Goal: Transaction & Acquisition: Purchase product/service

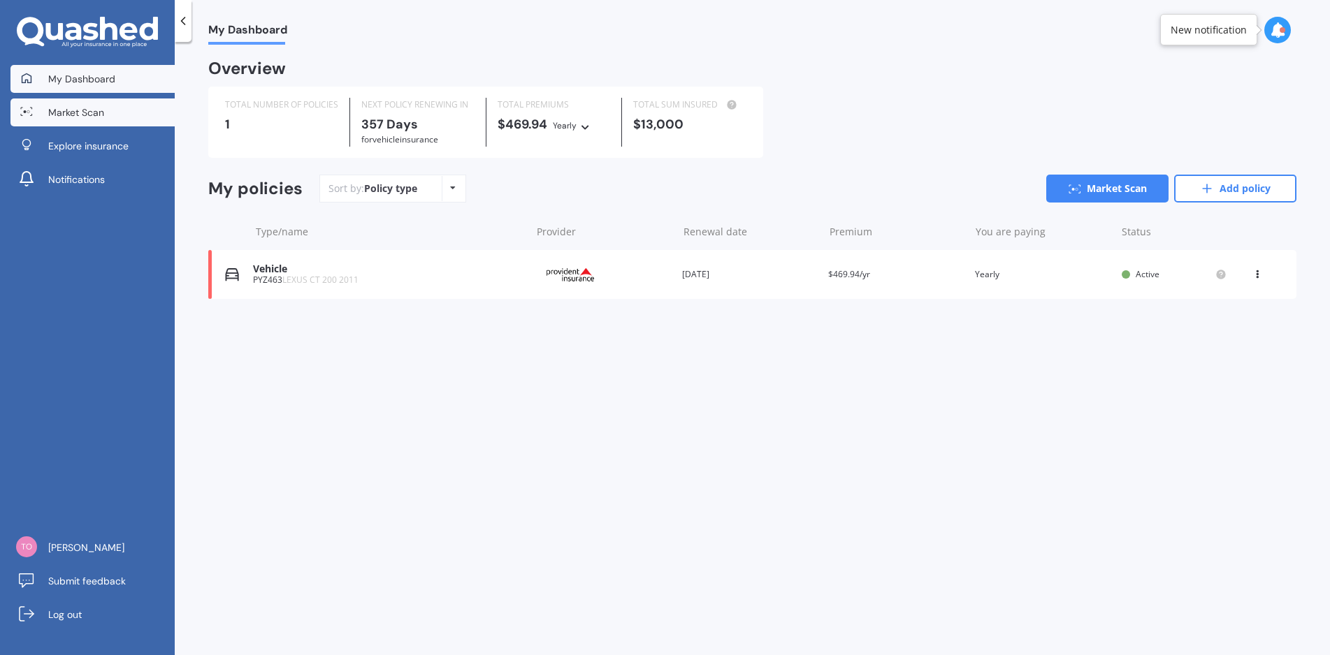
click at [66, 121] on link "Market Scan" at bounding box center [92, 113] width 164 height 28
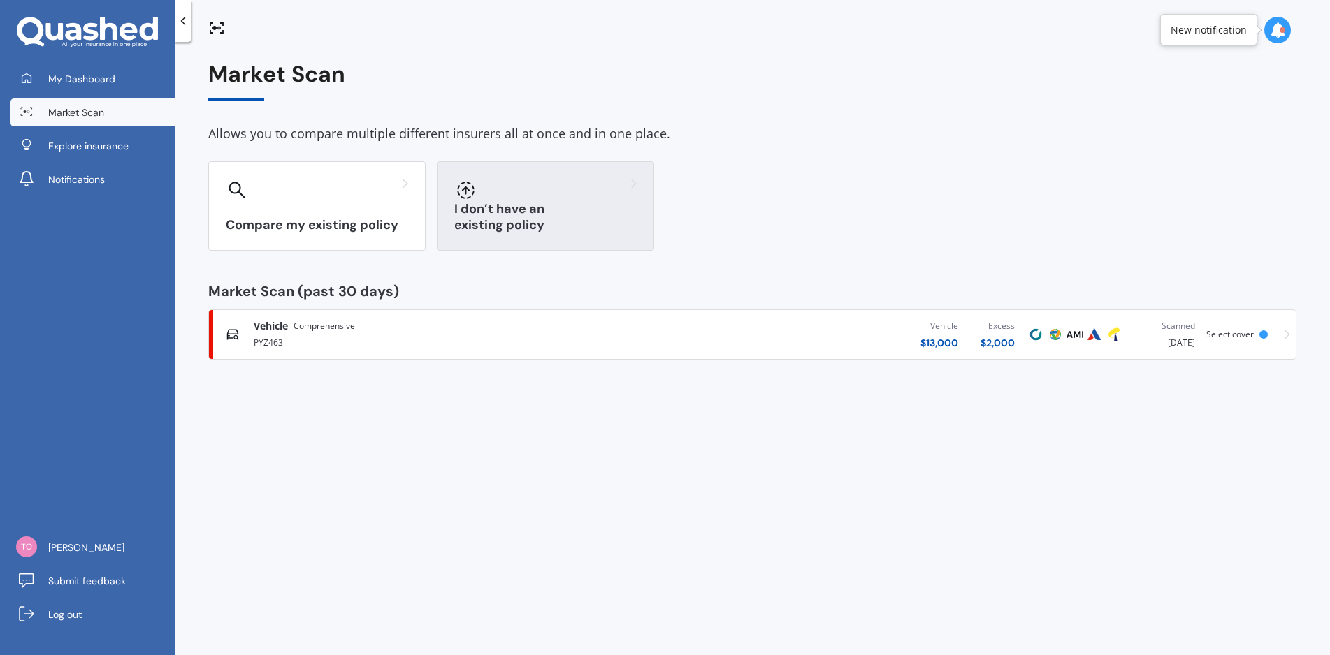
click at [501, 223] on h3 "I don’t have an existing policy" at bounding box center [545, 217] width 182 height 32
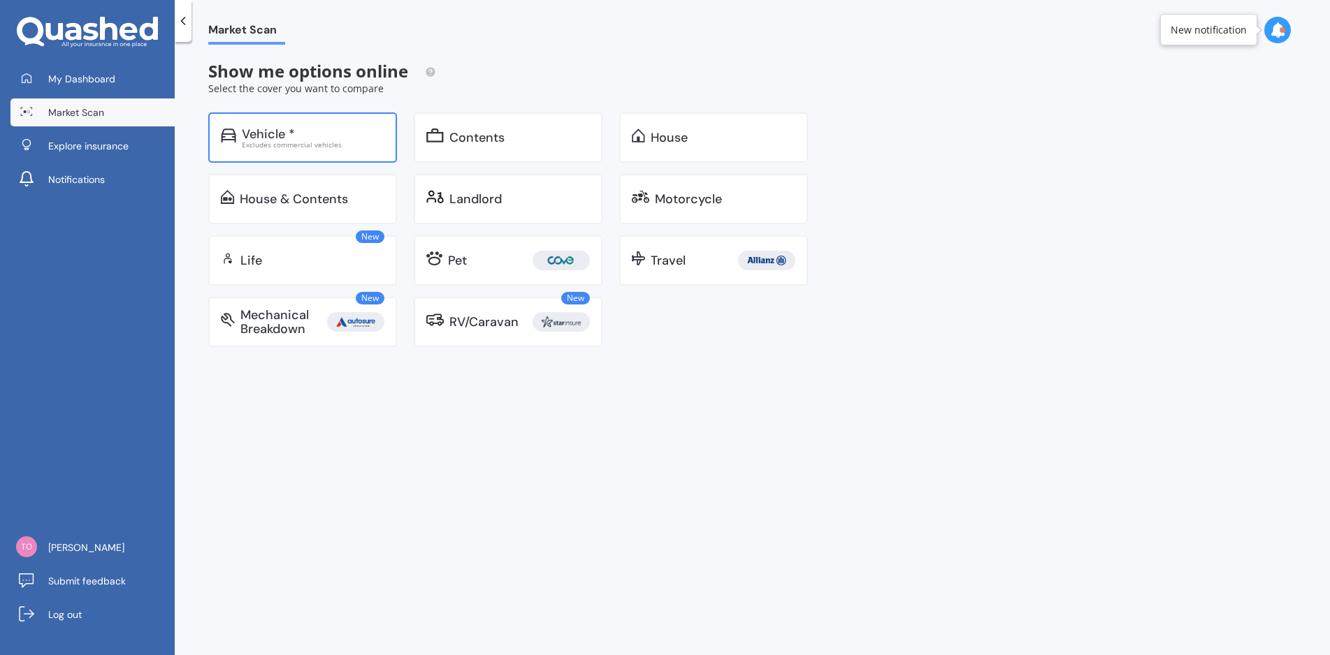
click at [274, 145] on div "Excludes commercial vehicles" at bounding box center [313, 144] width 143 height 7
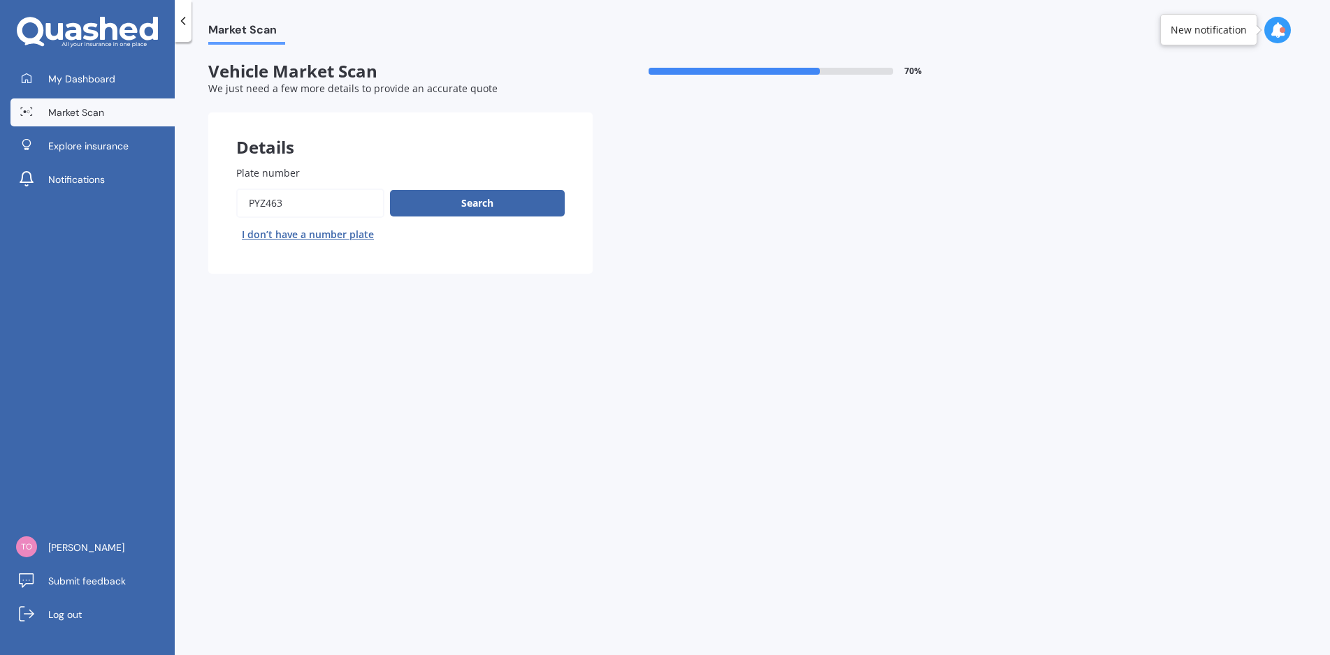
drag, startPoint x: 319, startPoint y: 207, endPoint x: 106, endPoint y: 237, distance: 214.5
click at [106, 235] on div "My Dashboard Market Scan Explore insurance Notifications Steve Rossiter Submit …" at bounding box center [665, 327] width 1330 height 655
type input "MDU562"
click at [440, 204] on button "Search" at bounding box center [477, 203] width 175 height 27
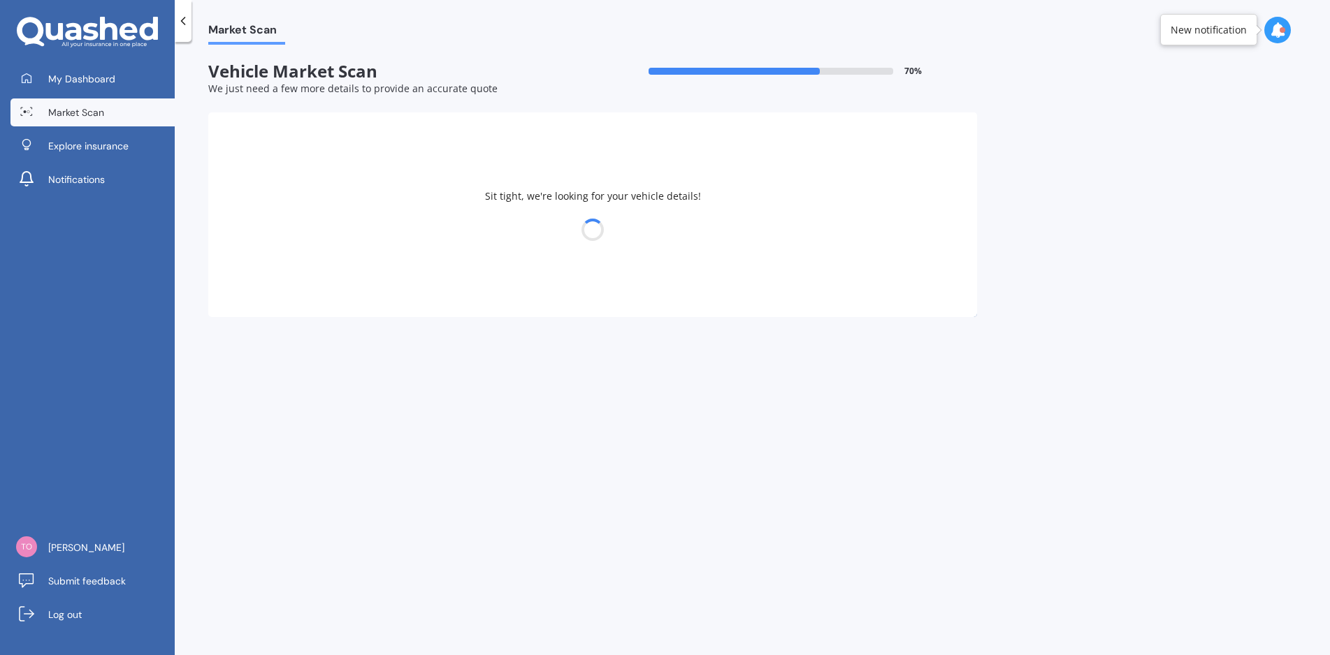
select select "MAZDA"
select select "04"
select select "10"
select select "1966"
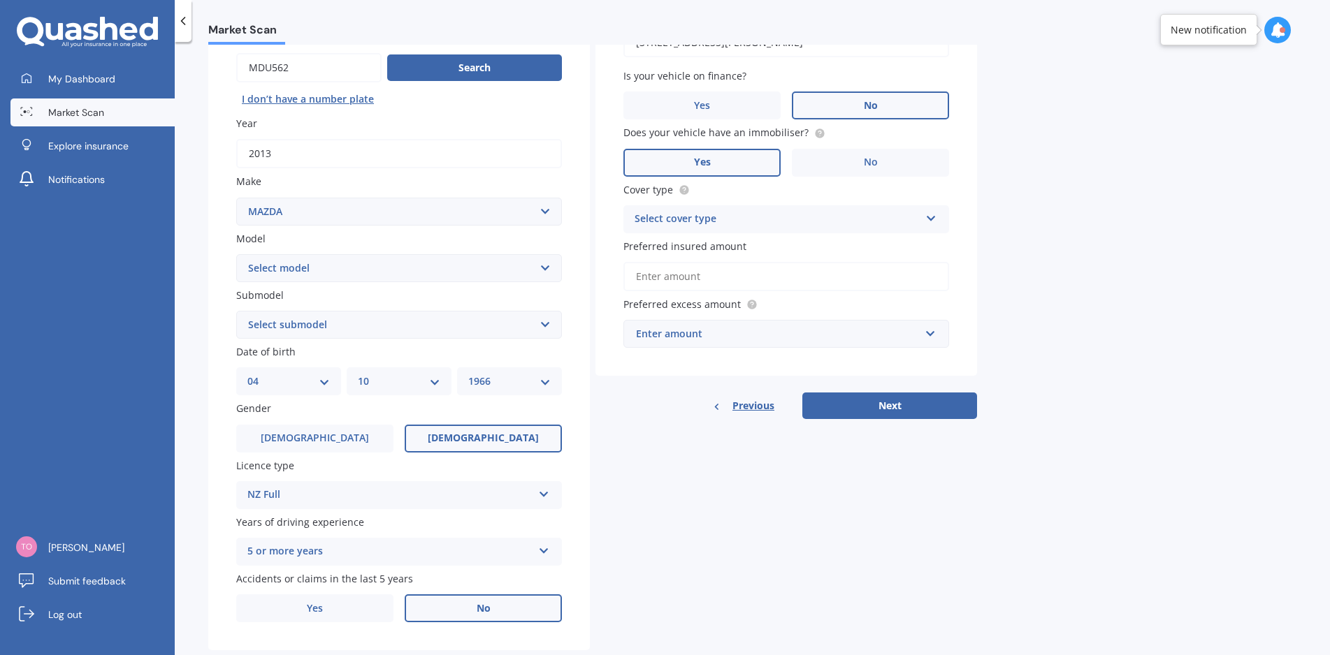
scroll to position [140, 0]
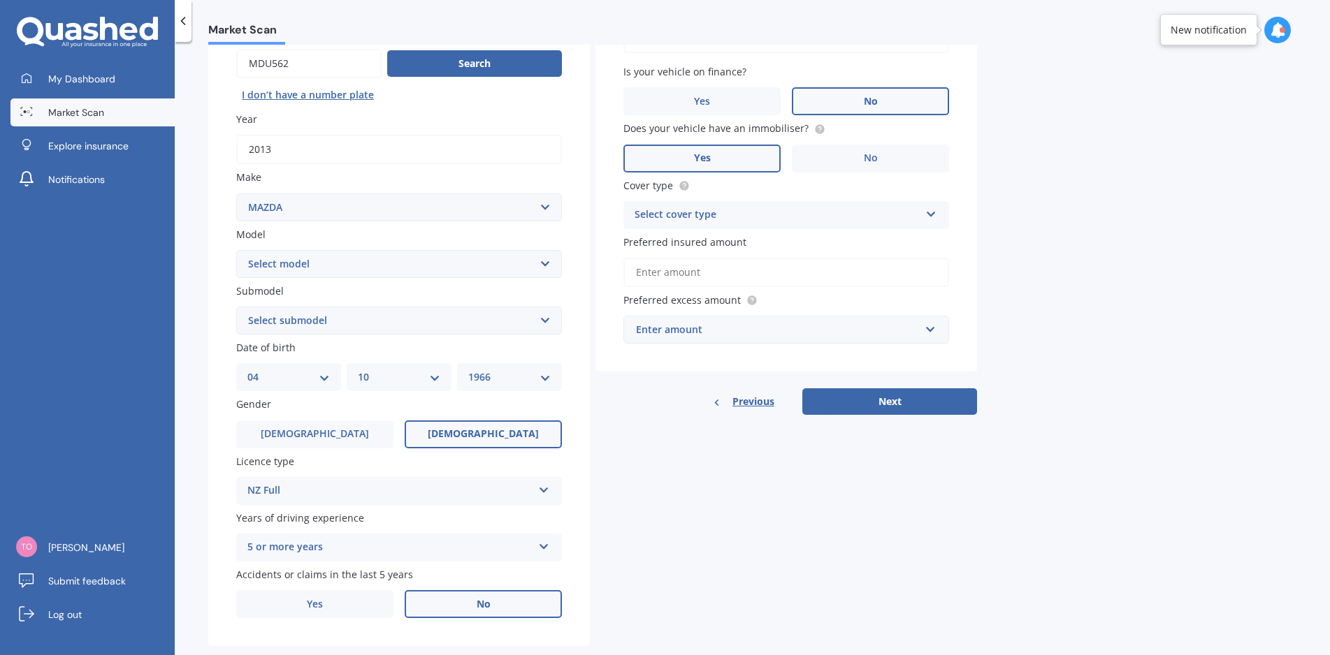
click at [421, 263] on select "Select model 121 2 3 323 323 / Familia 6 626 929 Atenza Autozam Axela AZ3 B2000…" at bounding box center [399, 264] width 326 height 28
select select "CX9"
click at [236, 250] on select "Select model 121 2 3 323 323 / Familia 6 626 929 Atenza Autozam Axela AZ3 B2000…" at bounding box center [399, 264] width 326 height 28
click at [393, 326] on select "Select submodel (All) 4WD 4WD Turbo GSX" at bounding box center [399, 321] width 326 height 28
select select "(ALL)"
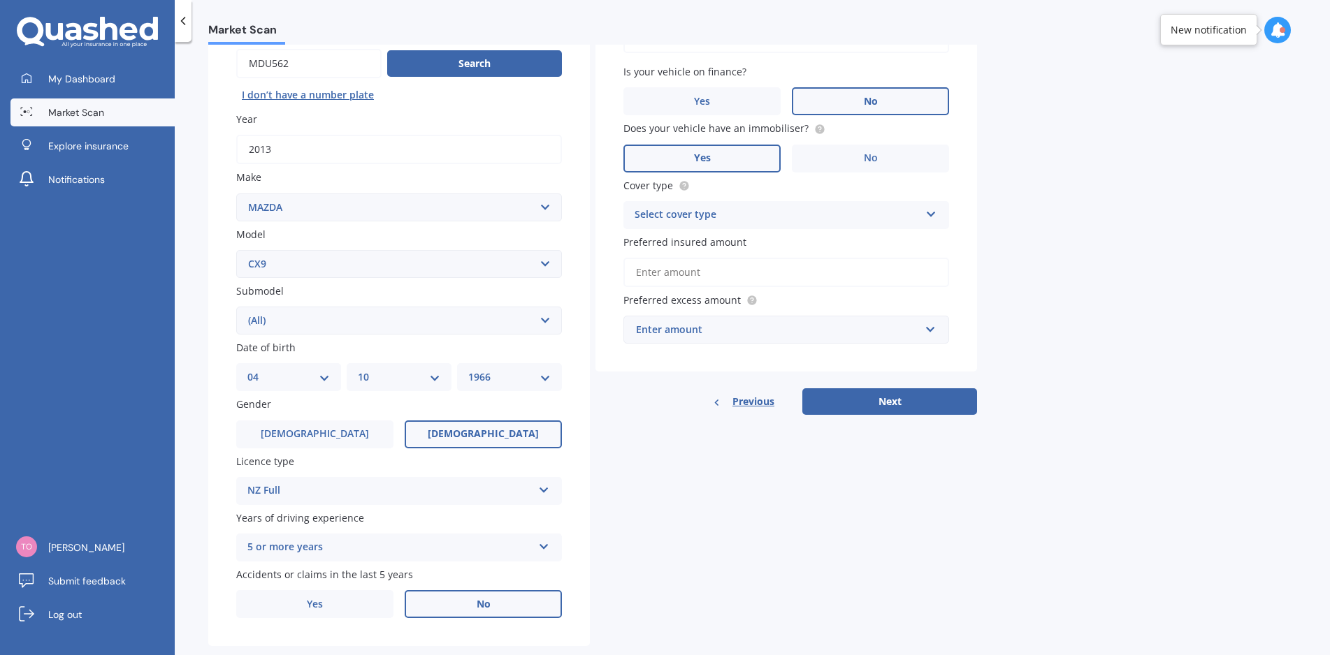
click at [236, 307] on select "Select submodel (All) 4WD 4WD Turbo GSX" at bounding box center [399, 321] width 326 height 28
click at [274, 383] on select "DD 01 02 03 04 05 06 07 08 09 10 11 12 13 14 15 16 17 18 19 20 21 22 23 24 25 2…" at bounding box center [288, 377] width 82 height 15
select select "23"
click at [247, 370] on select "DD 01 02 03 04 05 06 07 08 09 10 11 12 13 14 15 16 17 18 19 20 21 22 23 24 25 2…" at bounding box center [288, 377] width 82 height 15
click at [393, 381] on select "MM 01 02 03 04 05 06 07 08 09 10 11 12" at bounding box center [399, 377] width 82 height 15
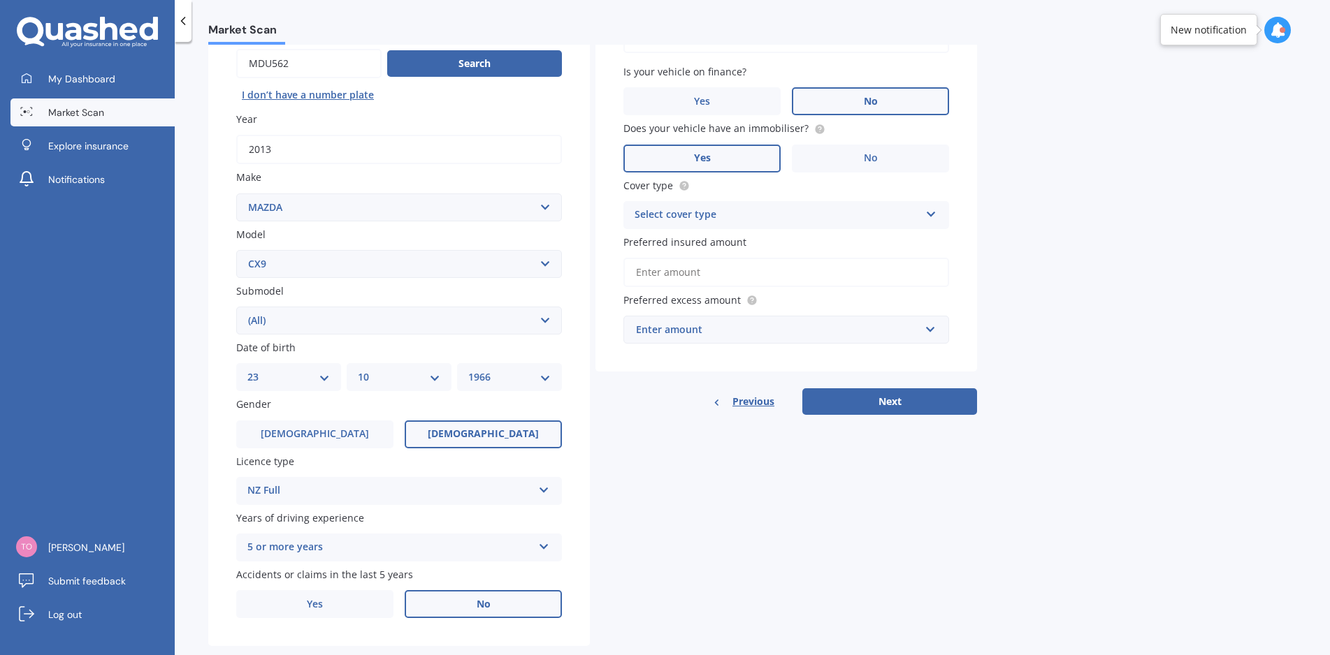
select select "07"
click at [358, 370] on select "MM 01 02 03 04 05 06 07 08 09 10 11 12" at bounding box center [399, 377] width 82 height 15
click at [501, 374] on select "YYYY 2025 2024 2023 2022 2021 2020 2019 2018 2017 2016 2015 2014 2013 2012 2011…" at bounding box center [509, 377] width 82 height 15
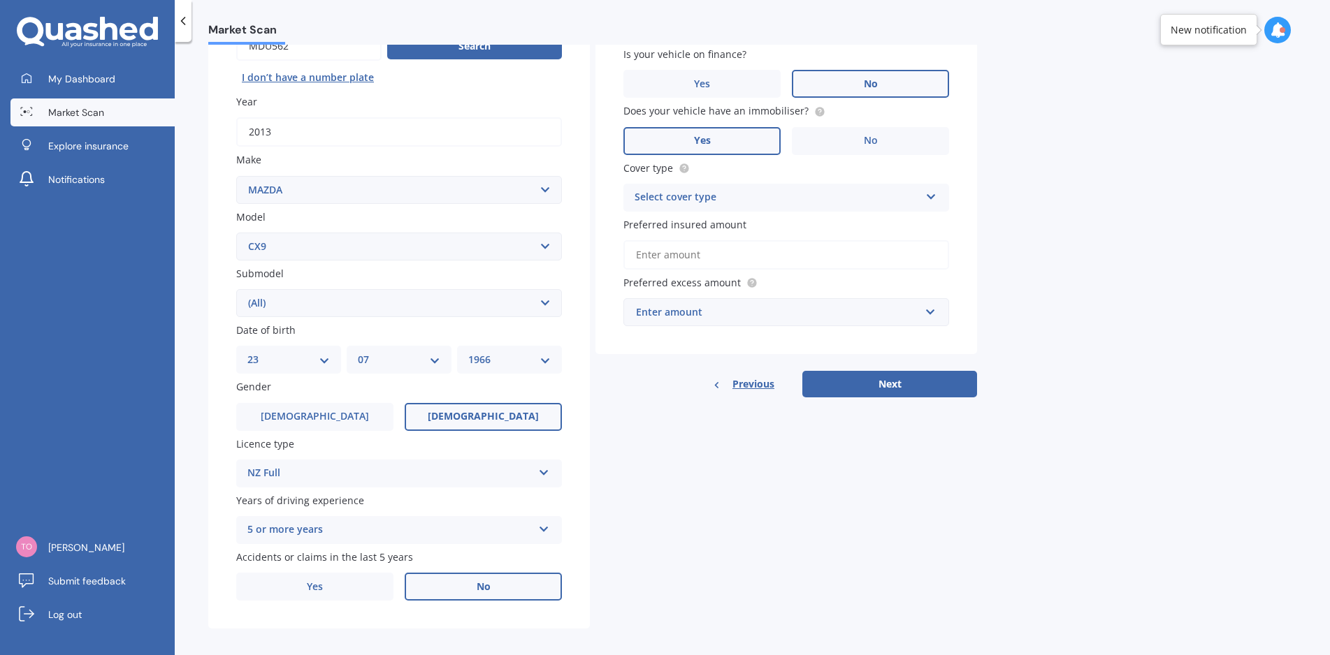
scroll to position [167, 0]
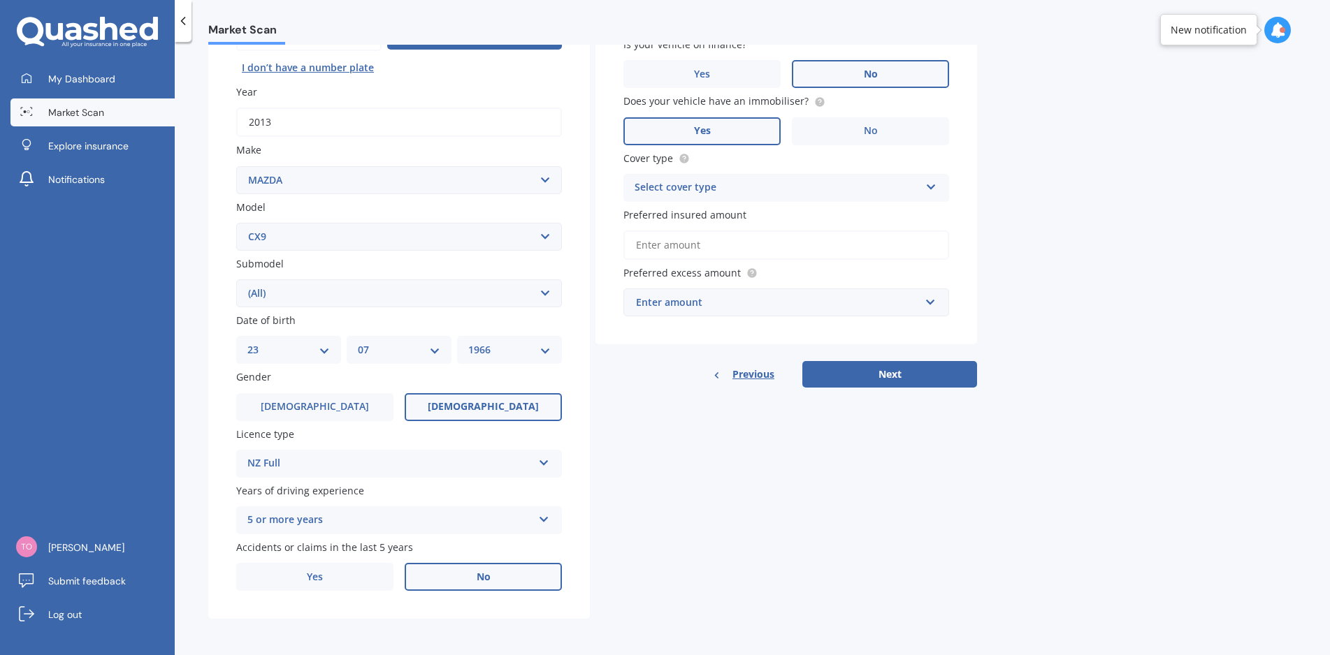
click at [509, 351] on select "YYYY 2025 2024 2023 2022 2021 2020 2019 2018 2017 2016 2015 2014 2013 2012 2011…" at bounding box center [509, 349] width 82 height 15
select select "1965"
click at [468, 342] on select "YYYY 2025 2024 2023 2022 2021 2020 2019 2018 2017 2016 2015 2014 2013 2012 2011…" at bounding box center [509, 349] width 82 height 15
click at [316, 403] on span "Male" at bounding box center [314, 407] width 111 height 12
click at [0, 0] on input "Male" at bounding box center [0, 0] width 0 height 0
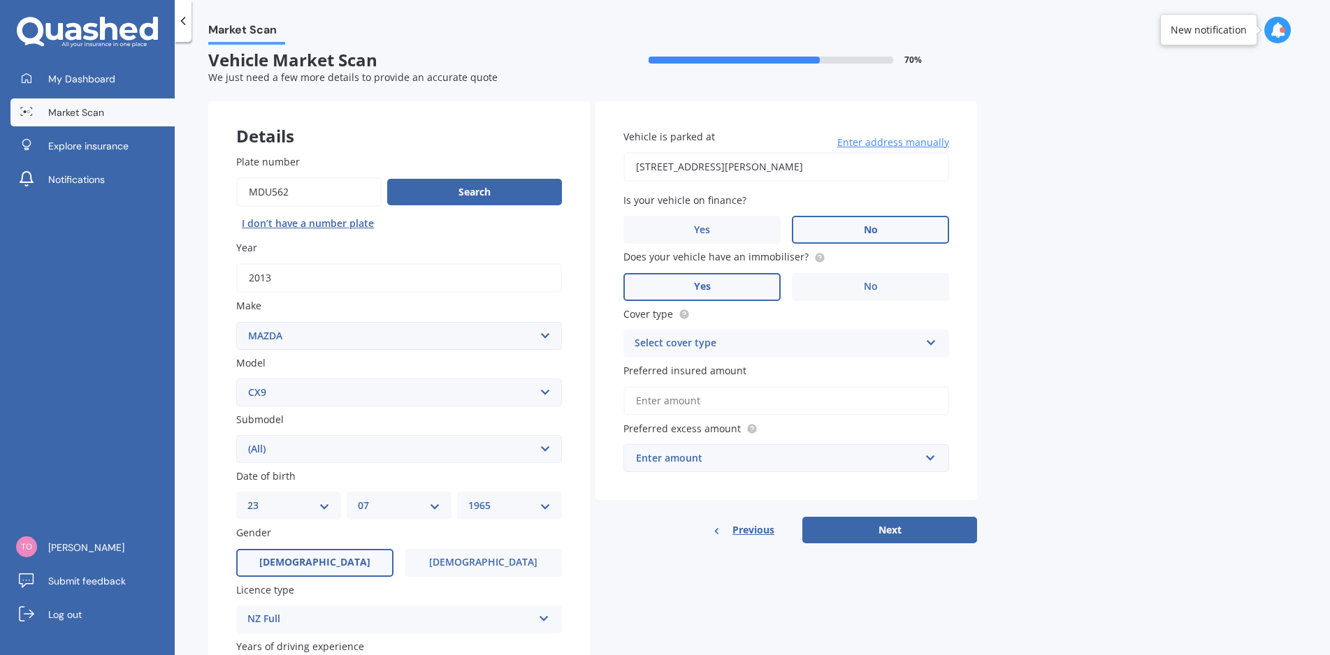
scroll to position [0, 0]
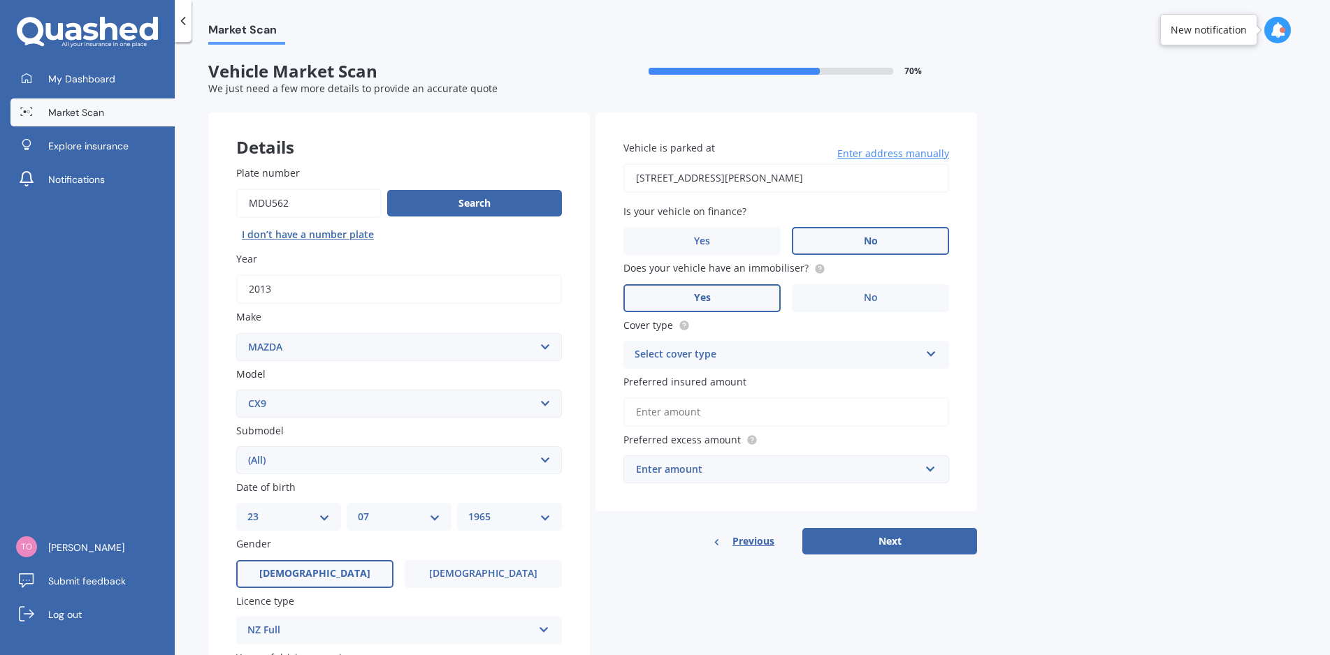
click at [729, 356] on div "Select cover type" at bounding box center [776, 355] width 285 height 17
click at [723, 384] on div "Comprehensive" at bounding box center [786, 382] width 324 height 25
click at [648, 409] on input "Preferred insured amount" at bounding box center [786, 412] width 326 height 29
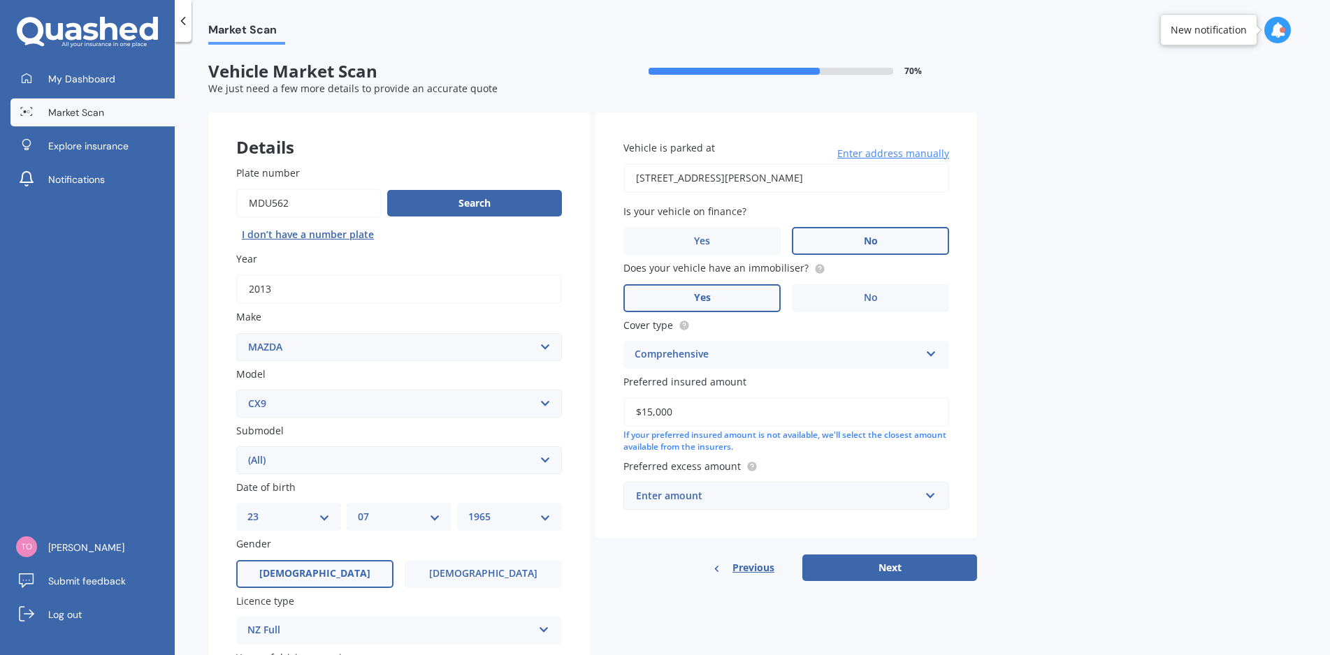
type input "$15,000"
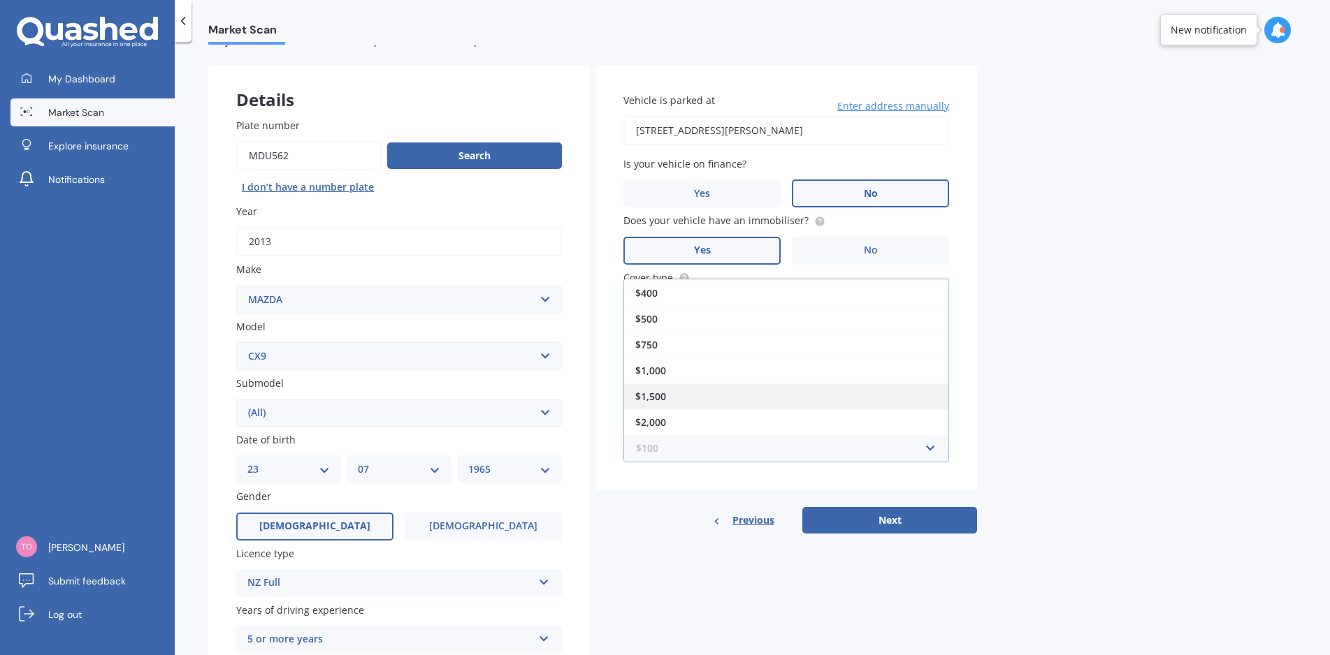
scroll to position [70, 0]
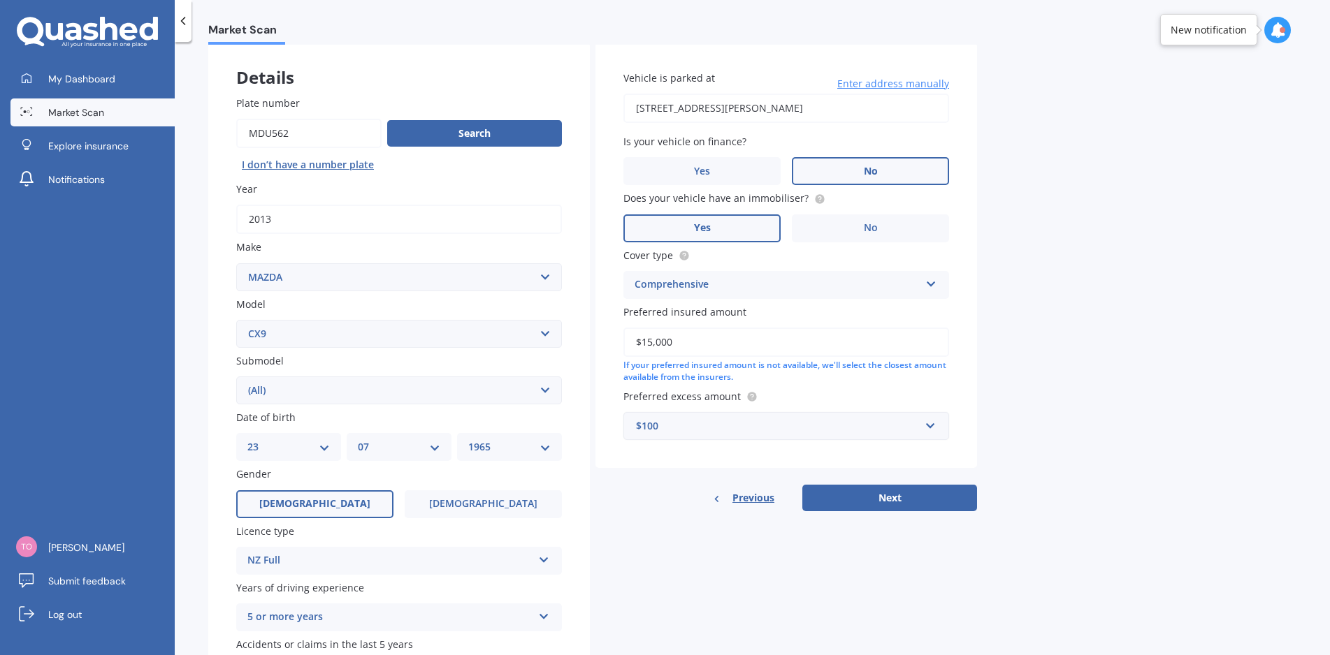
click at [751, 430] on div "$100" at bounding box center [778, 425] width 284 height 15
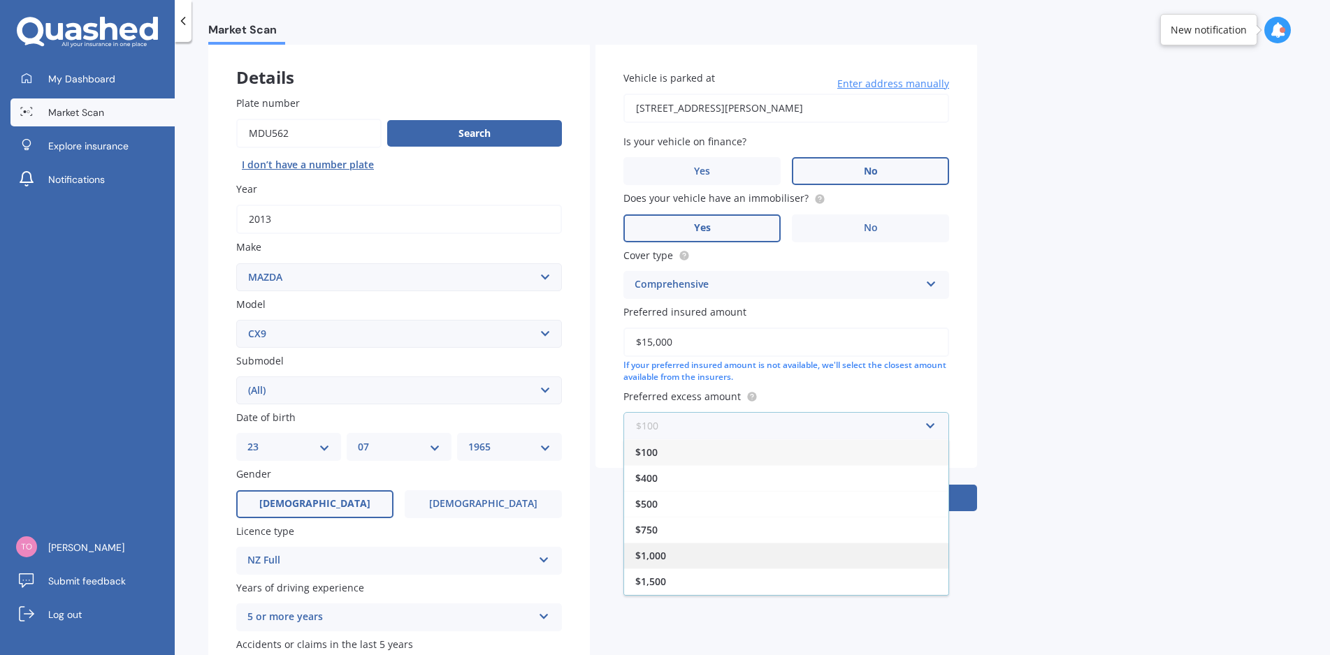
scroll to position [25, 0]
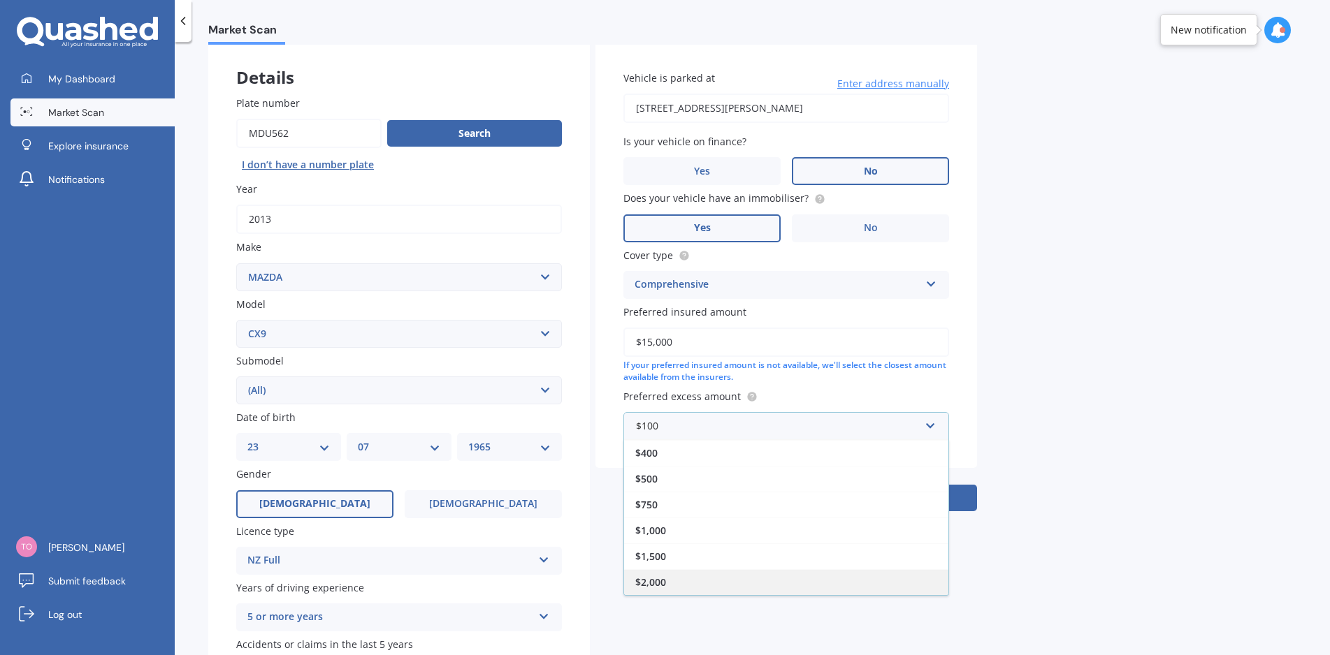
click at [664, 578] on span "$2,000" at bounding box center [650, 582] width 31 height 13
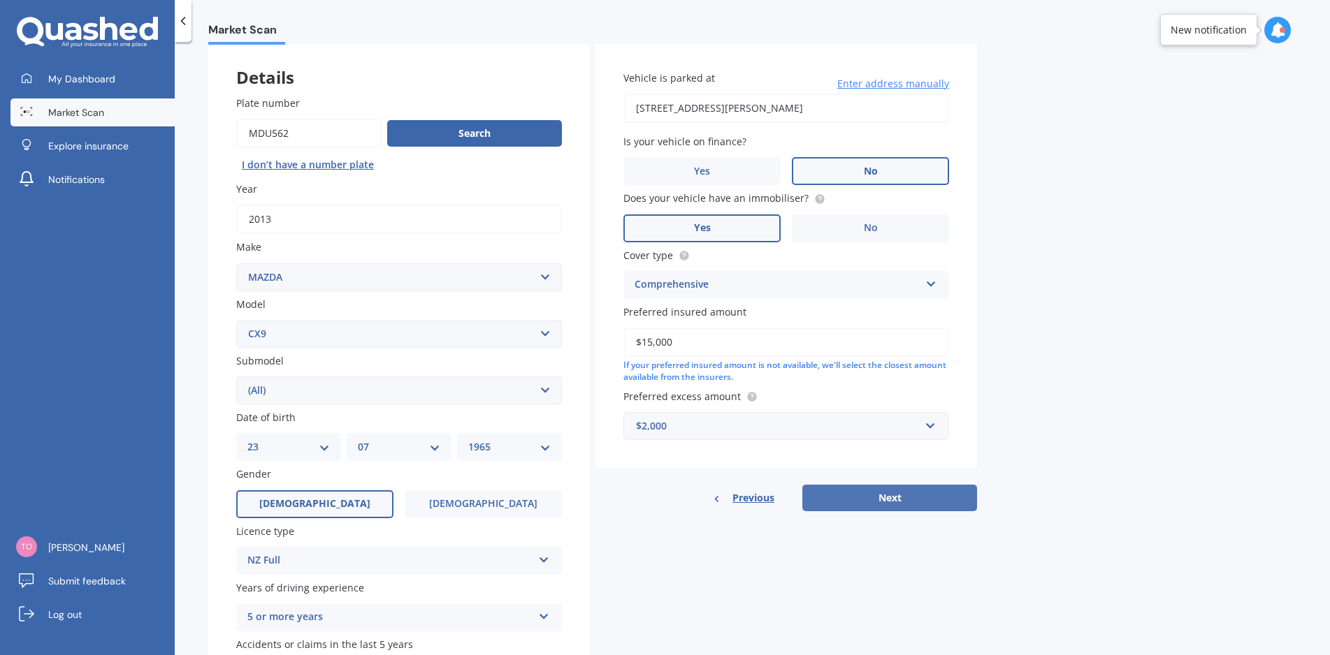
click at [889, 491] on button "Next" at bounding box center [889, 498] width 175 height 27
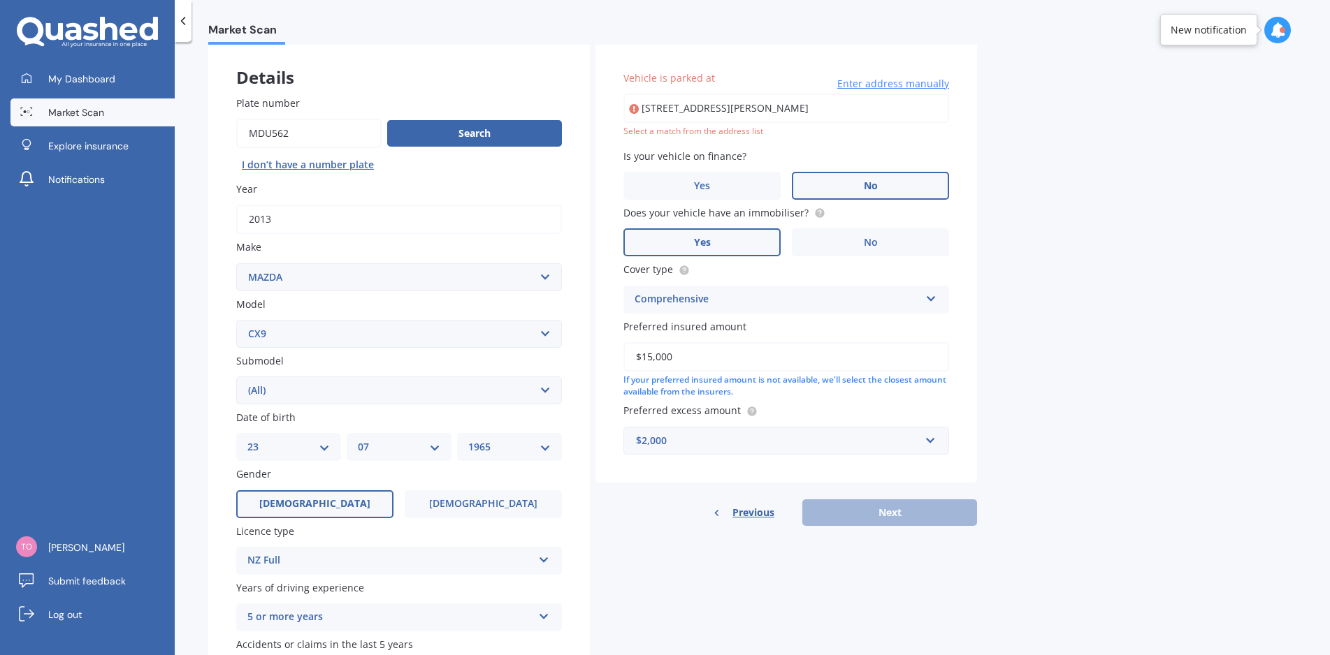
type input "42 Spinnaker Drive, Flagstaff, Hamilton 3210"
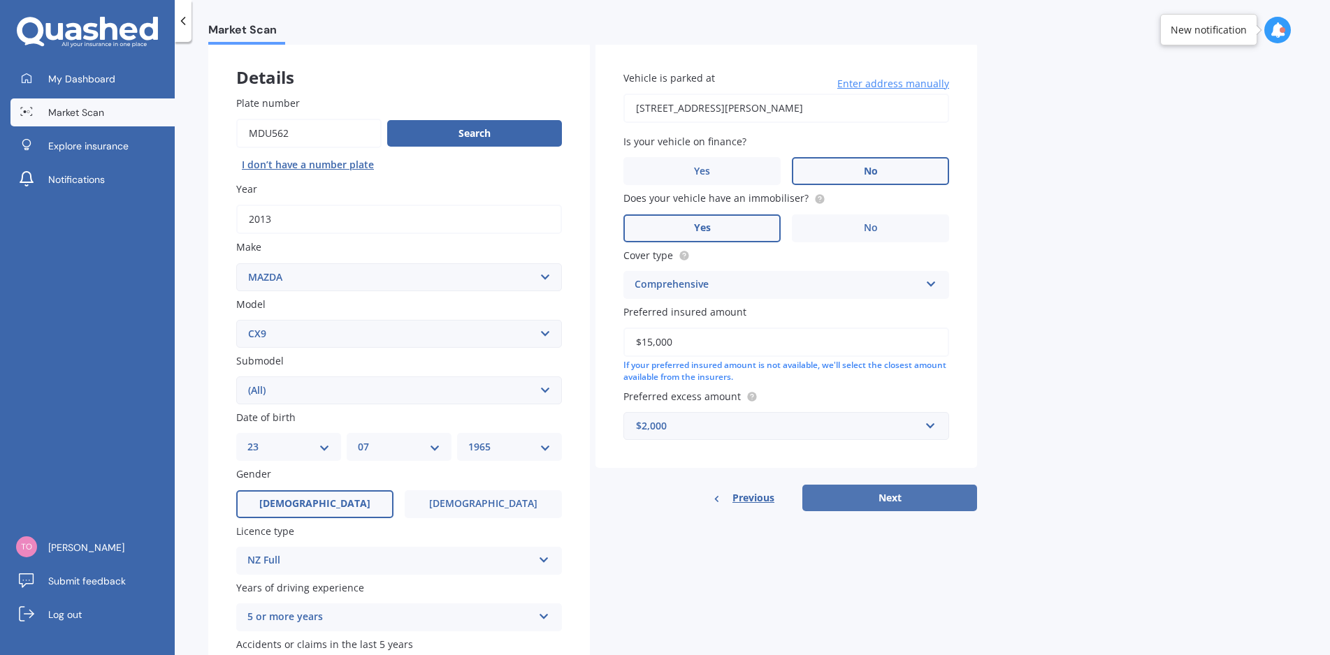
click at [849, 497] on button "Next" at bounding box center [889, 498] width 175 height 27
select select "23"
select select "07"
select select "1965"
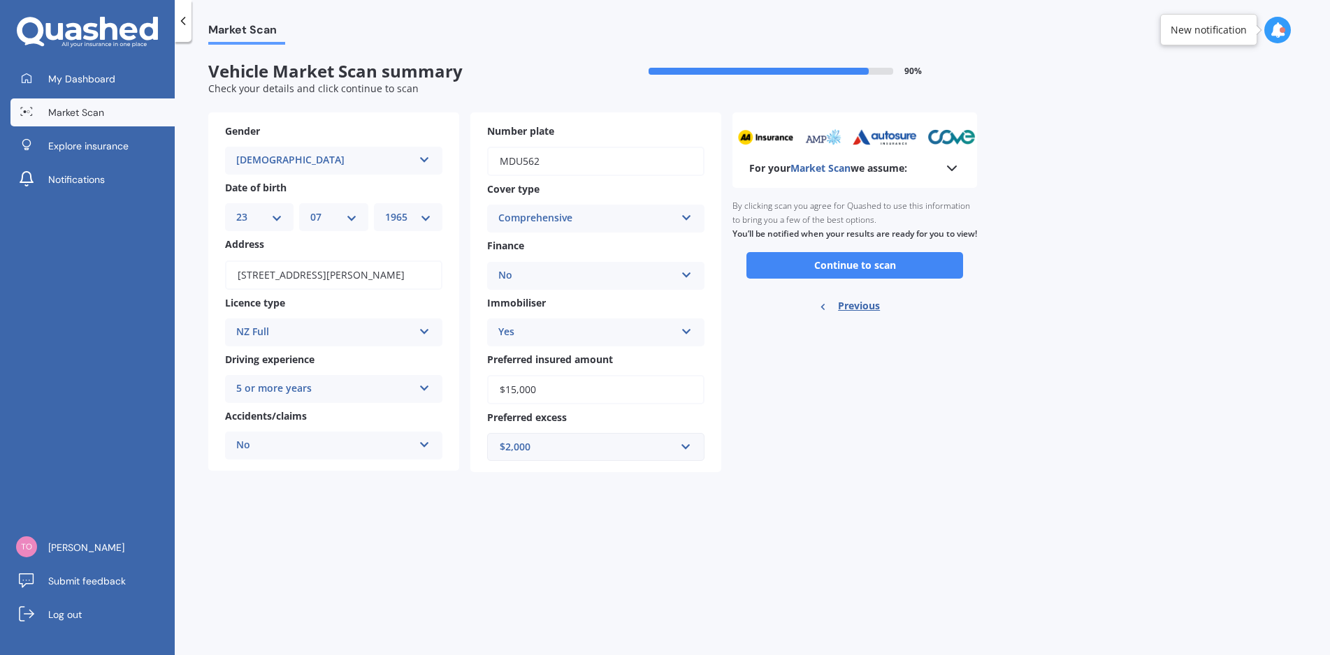
scroll to position [0, 0]
click at [804, 279] on button "Continue to scan" at bounding box center [854, 265] width 217 height 27
